Goal: Information Seeking & Learning: Check status

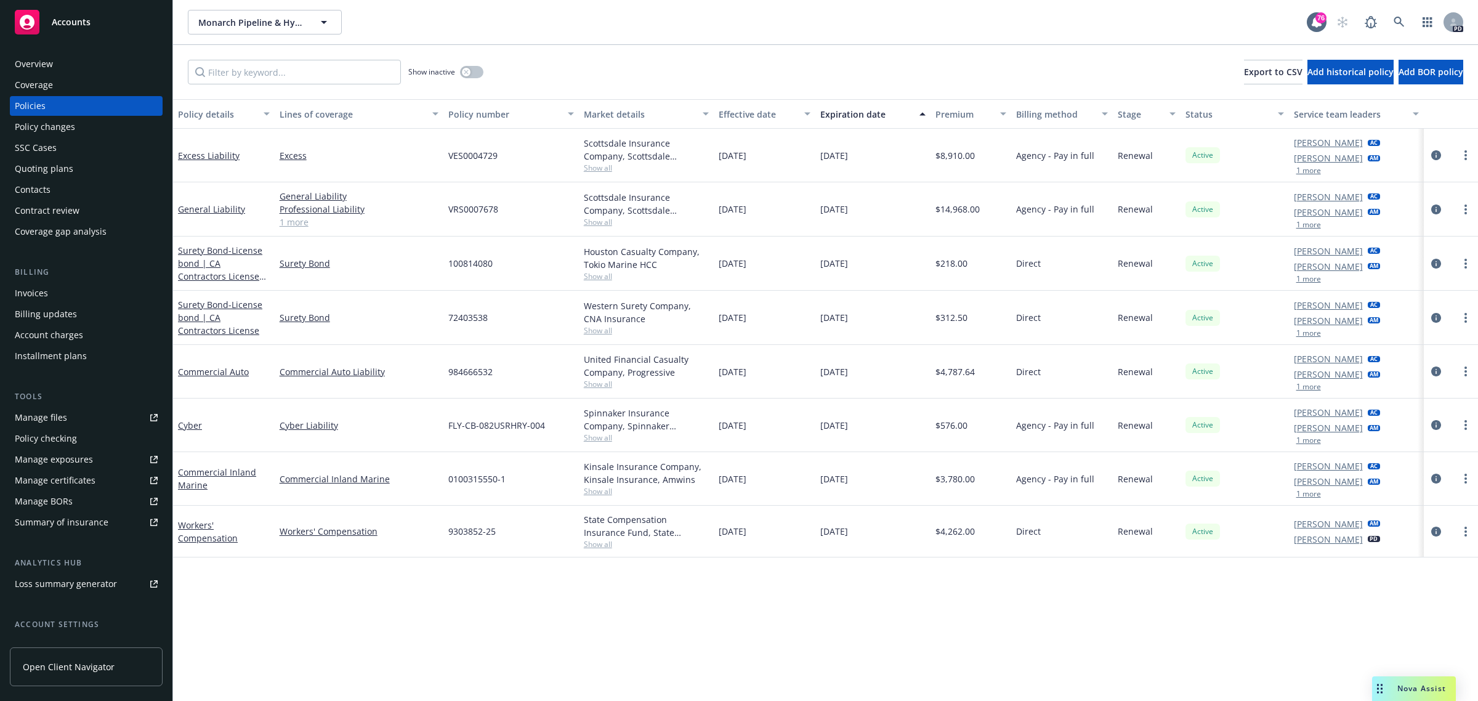
click at [75, 22] on span "Accounts" at bounding box center [71, 22] width 39 height 10
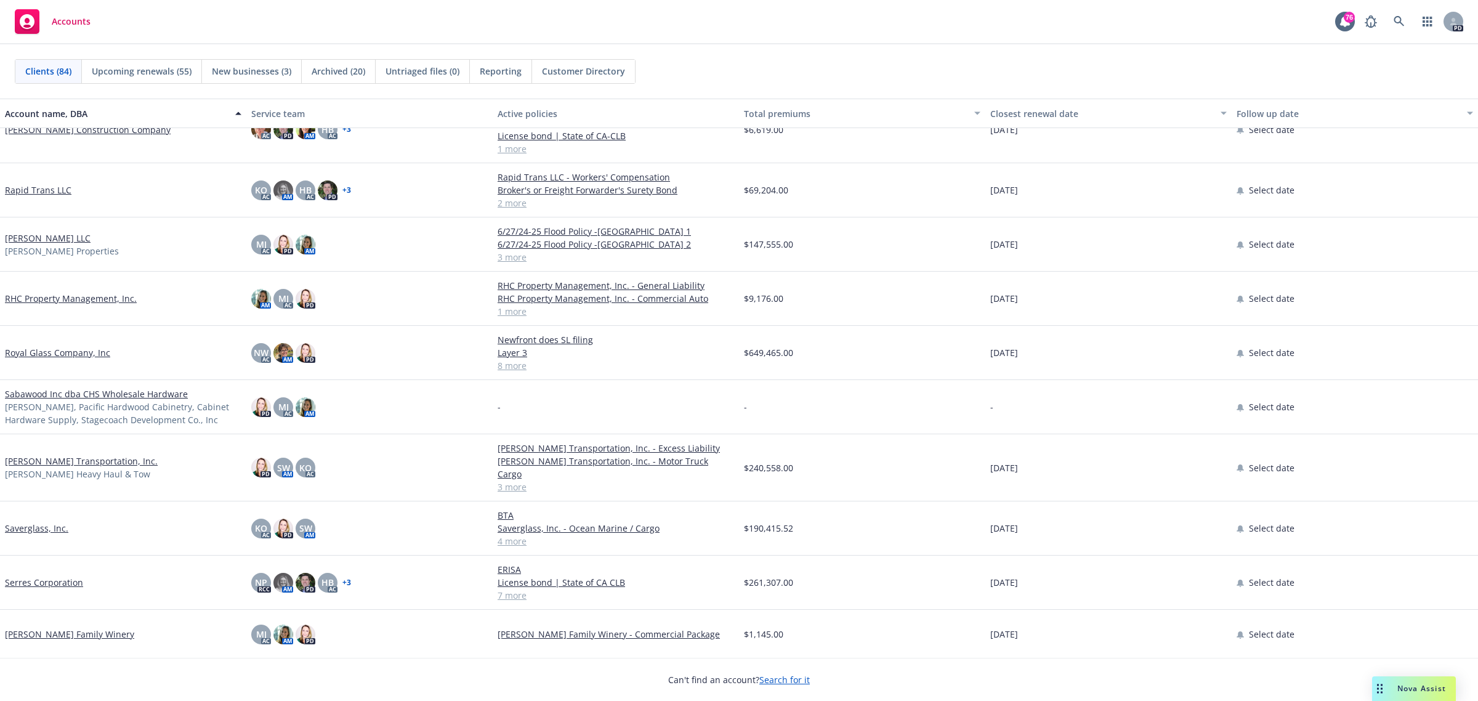
scroll to position [2771, 0]
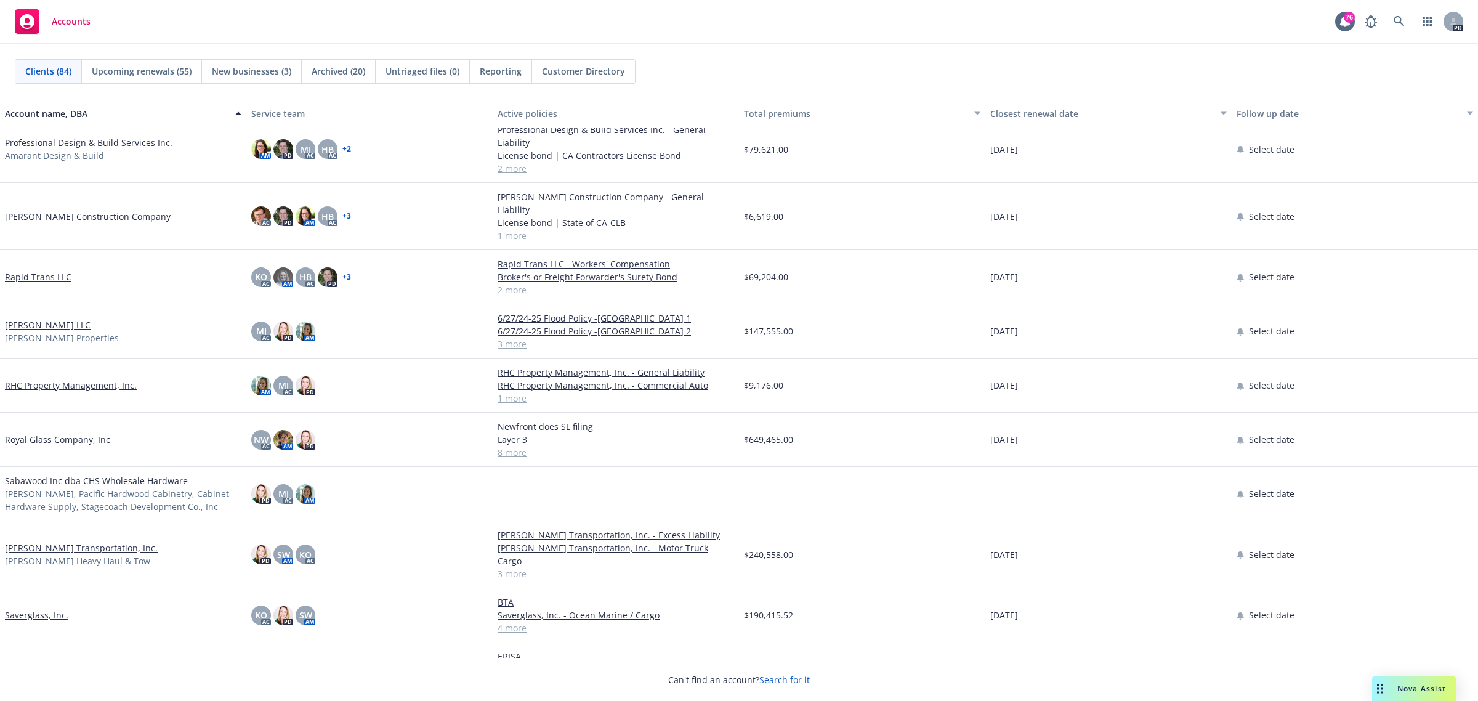
click at [34, 318] on link "[PERSON_NAME] LLC" at bounding box center [48, 324] width 86 height 13
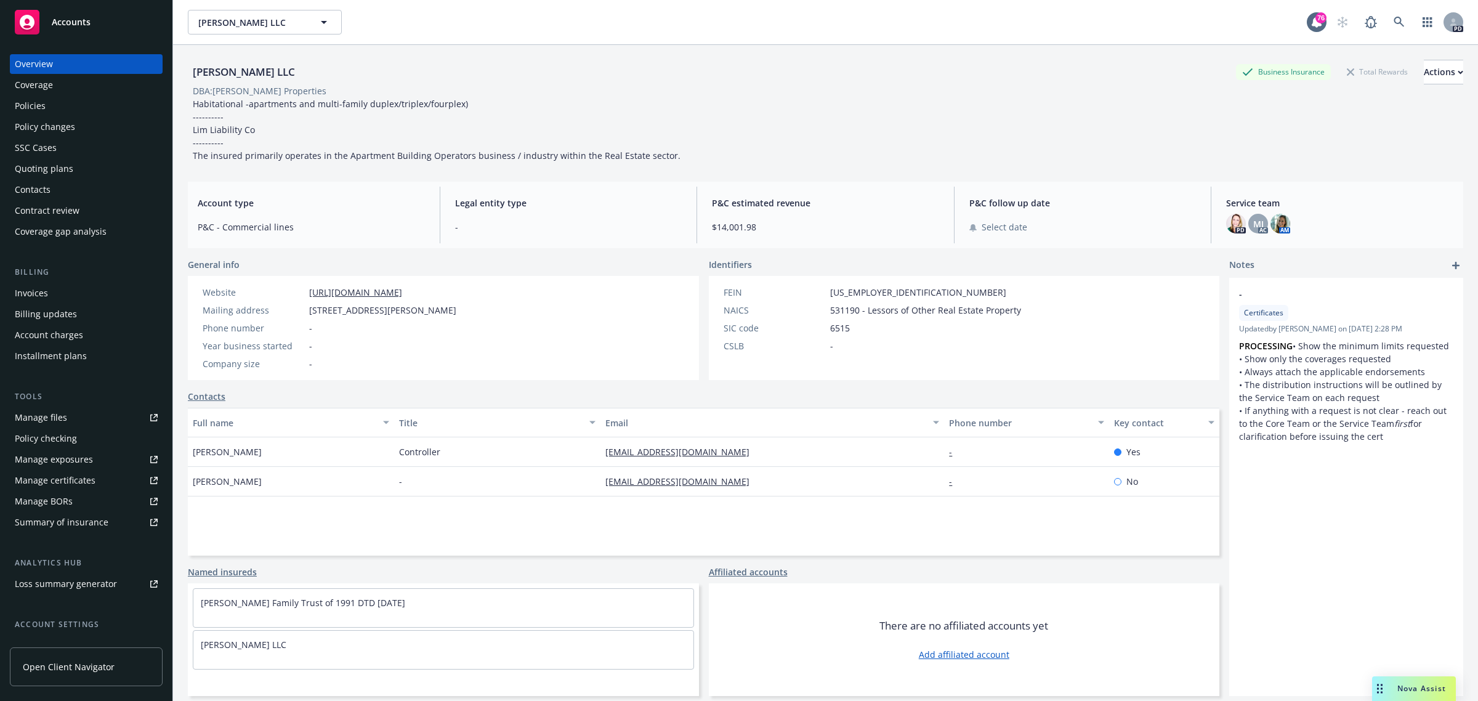
click at [39, 100] on div "Policies" at bounding box center [30, 106] width 31 height 20
